Goal: Transaction & Acquisition: Purchase product/service

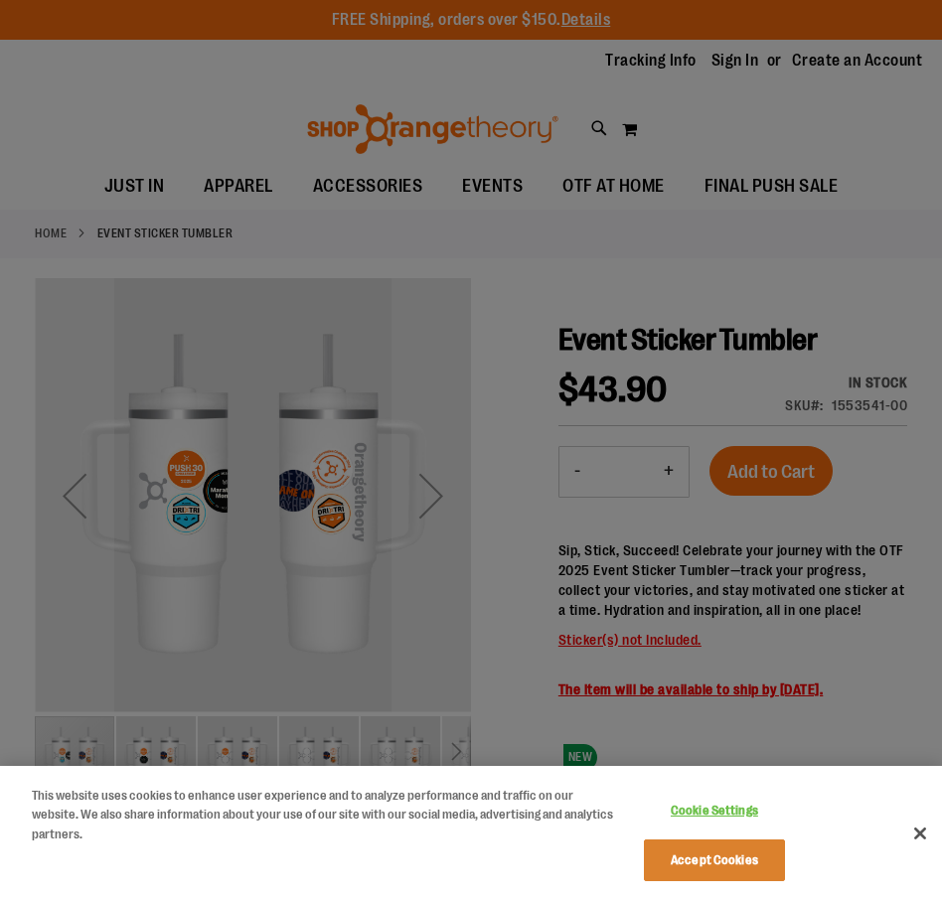
click at [131, 192] on div at bounding box center [471, 450] width 942 height 901
click at [136, 182] on div at bounding box center [471, 450] width 942 height 901
click at [141, 190] on div at bounding box center [471, 450] width 942 height 901
click at [922, 829] on button "Close" at bounding box center [920, 834] width 44 height 44
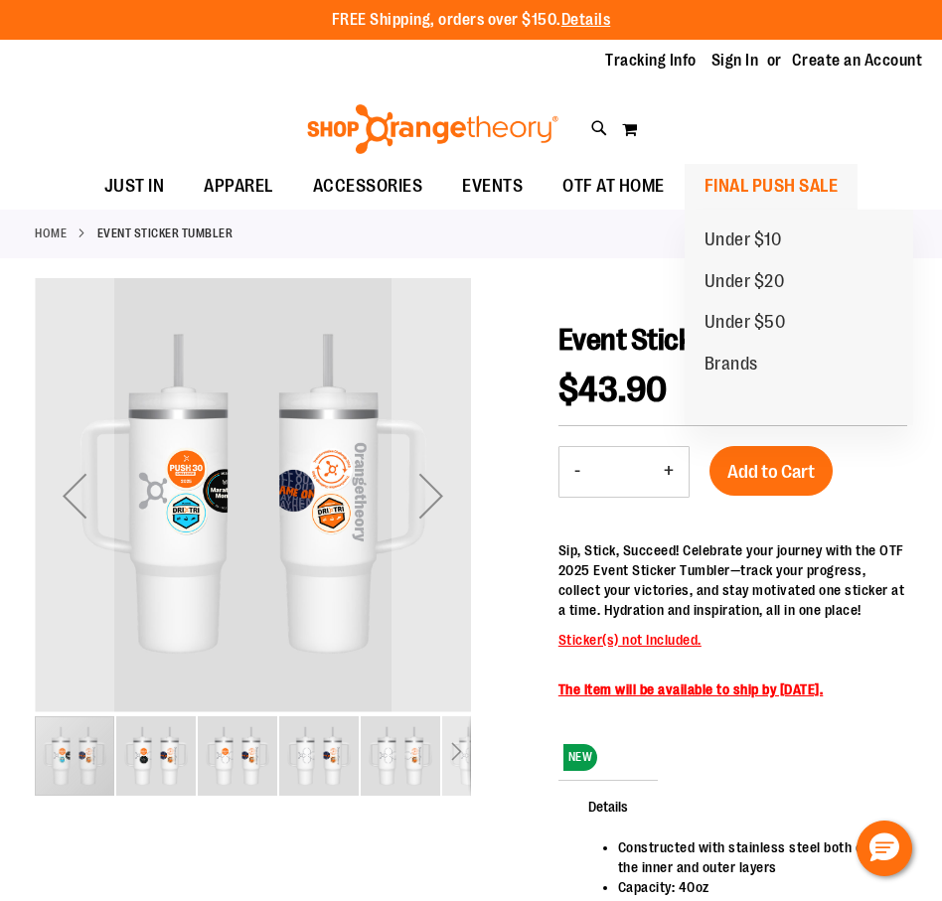
click at [751, 178] on span "FINAL PUSH SALE" at bounding box center [772, 186] width 134 height 45
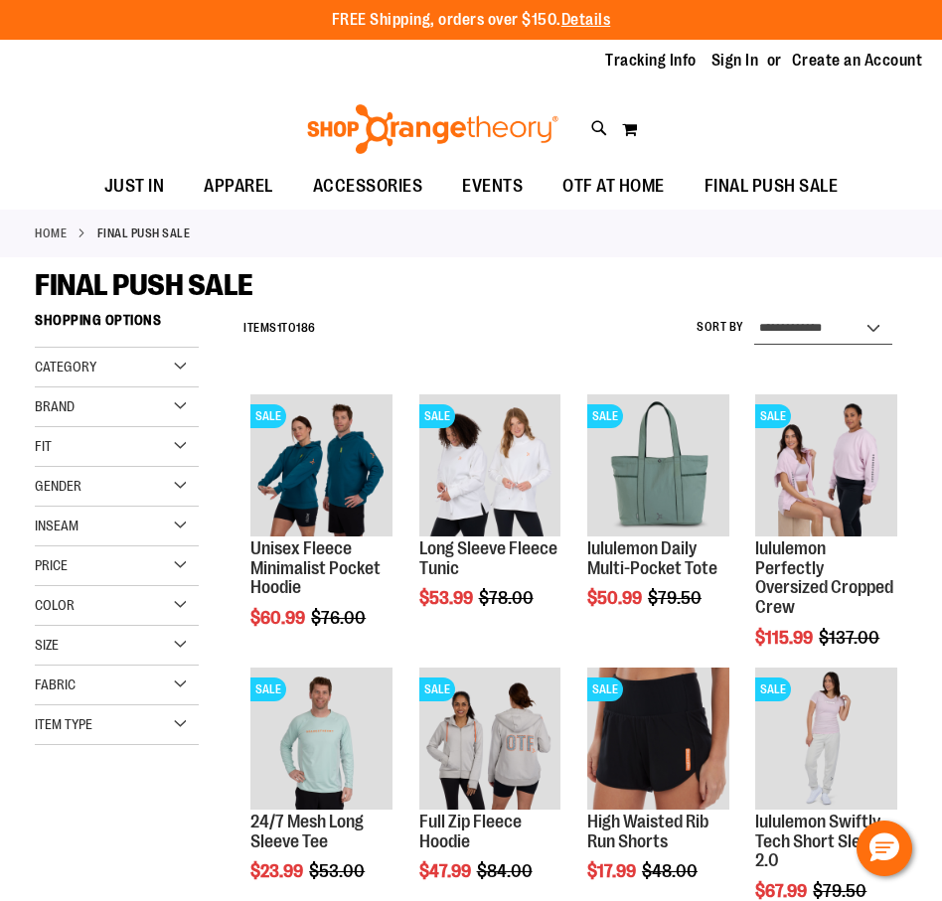
select select "*********"
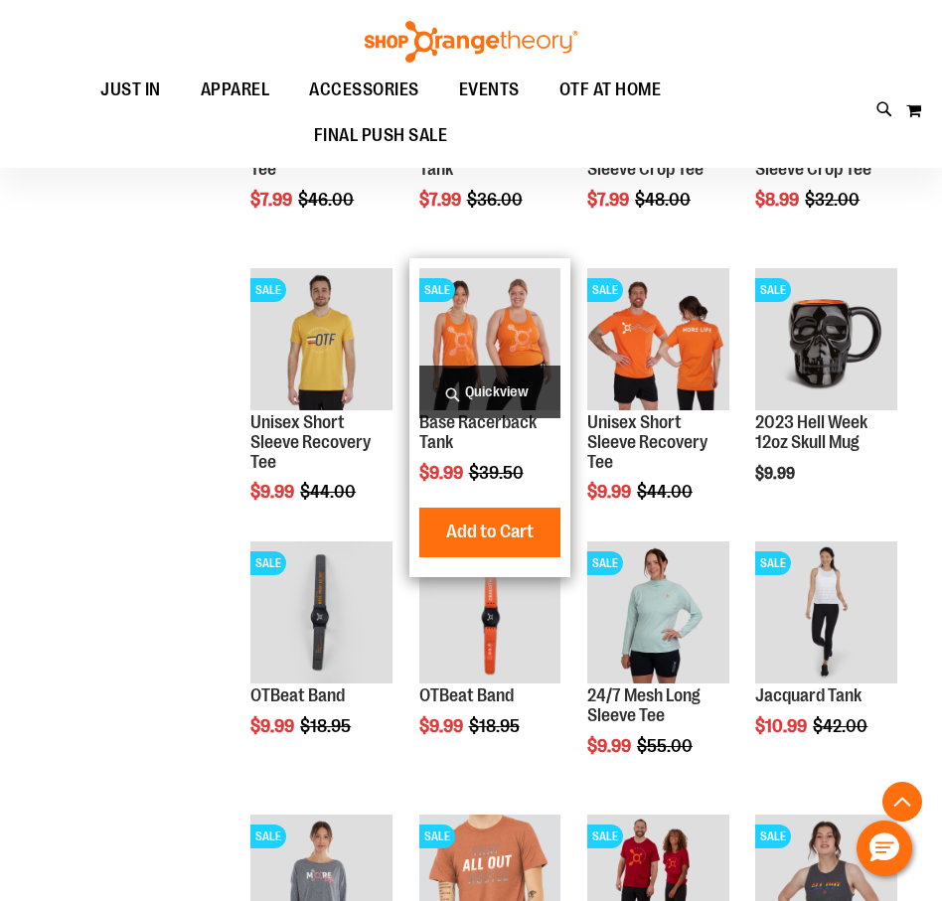
scroll to position [958, 0]
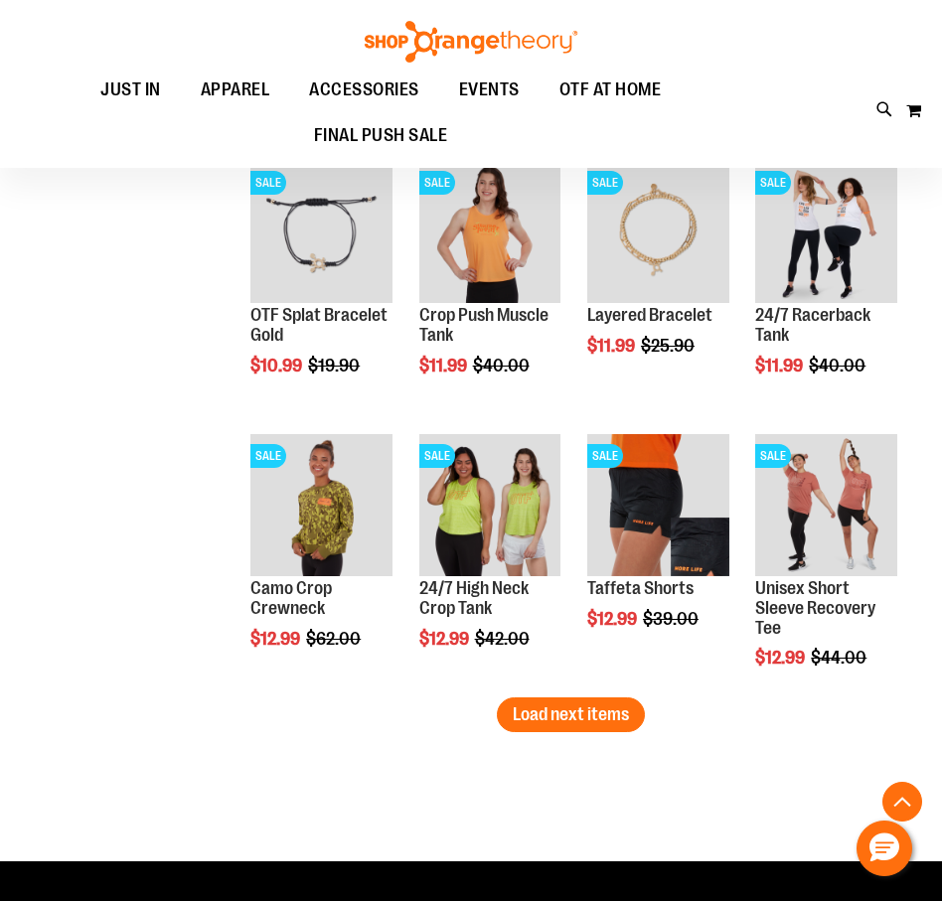
scroll to position [2147, 0]
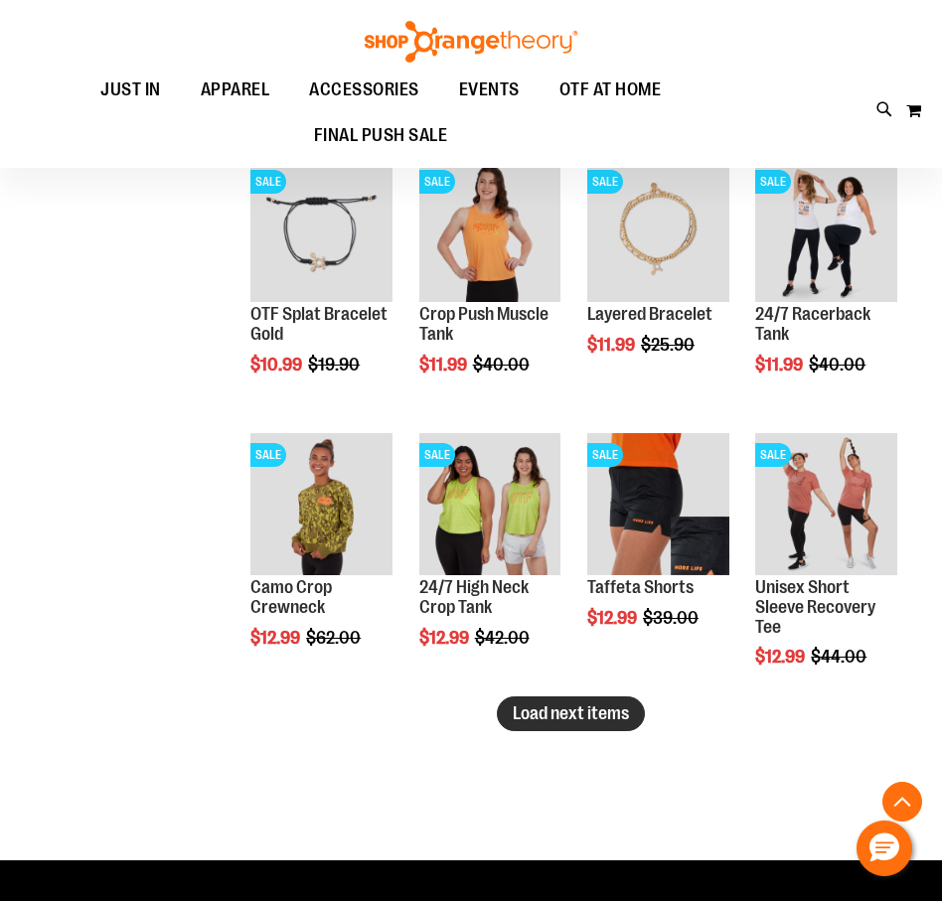
click at [538, 708] on span "Load next items" at bounding box center [571, 714] width 116 height 20
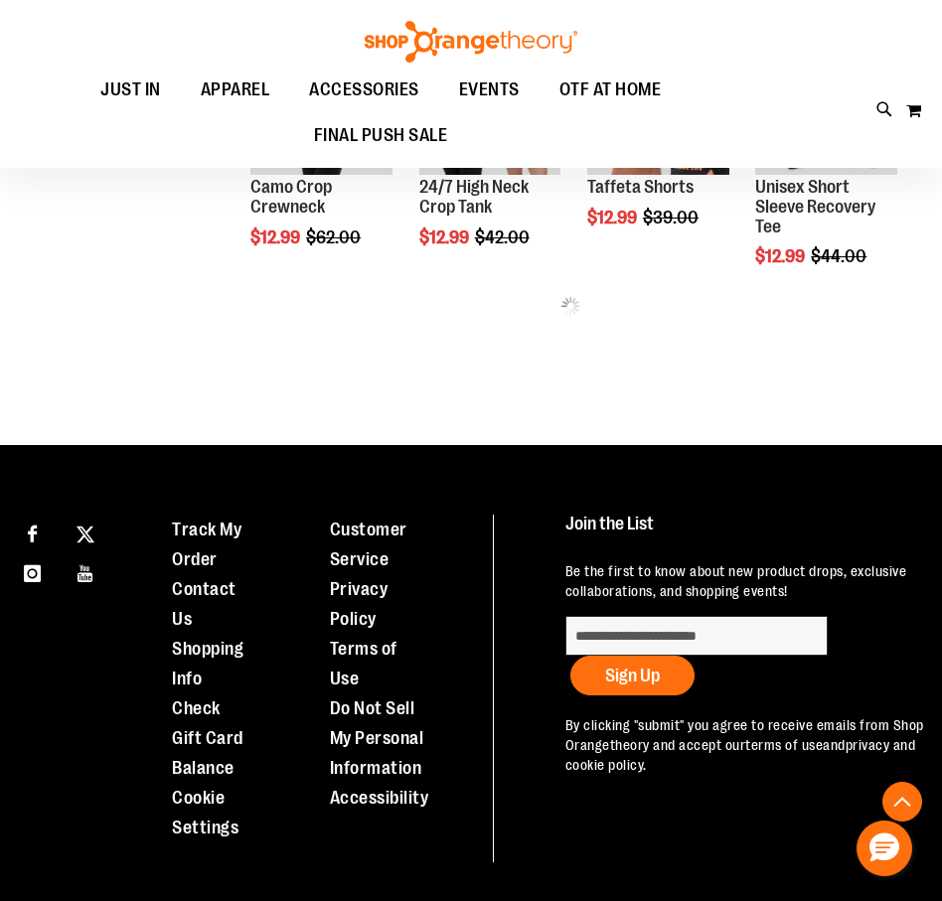
scroll to position [2549, 0]
